Goal: Information Seeking & Learning: Find specific fact

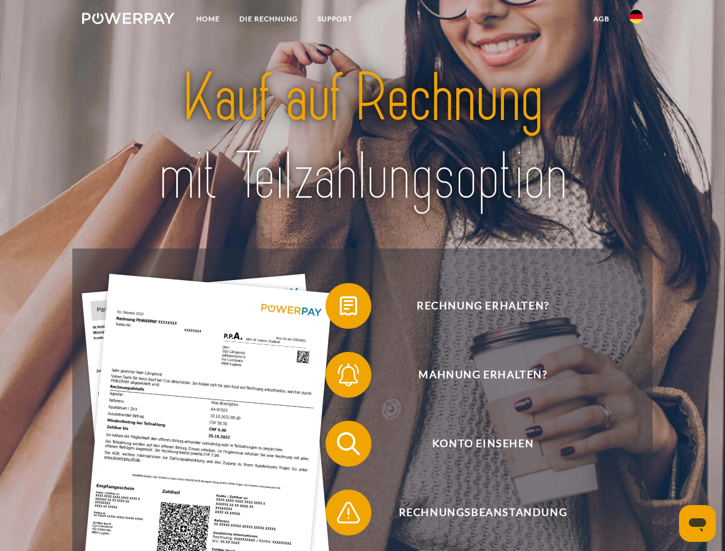
click at [128, 20] on img at bounding box center [128, 18] width 92 height 11
click at [636, 20] on img at bounding box center [636, 17] width 14 height 14
click at [601, 19] on link "agb" at bounding box center [601, 19] width 36 height 21
click at [340, 308] on span at bounding box center [330, 305] width 57 height 57
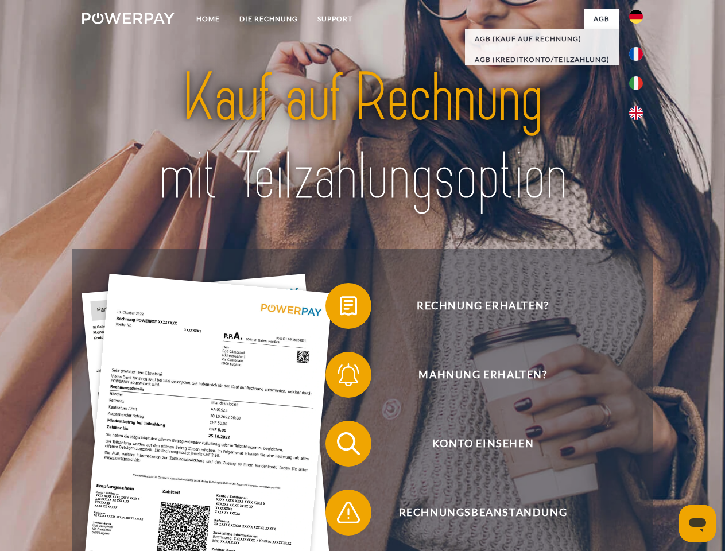
click at [340, 377] on span at bounding box center [330, 374] width 57 height 57
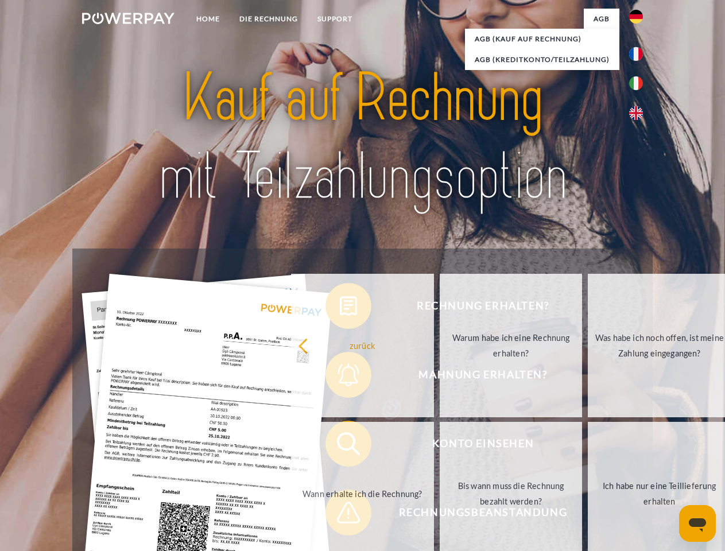
click at [439, 446] on link "Bis wann muss die Rechnung bezahlt werden?" at bounding box center [510, 493] width 143 height 143
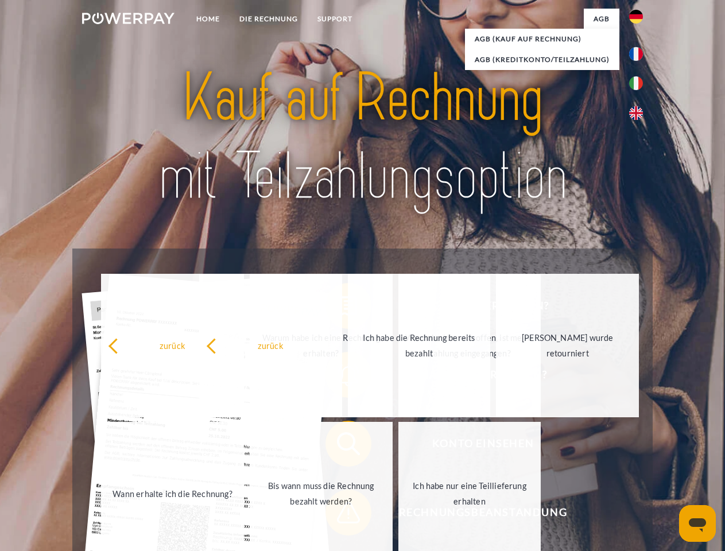
click at [340, 515] on span at bounding box center [330, 512] width 57 height 57
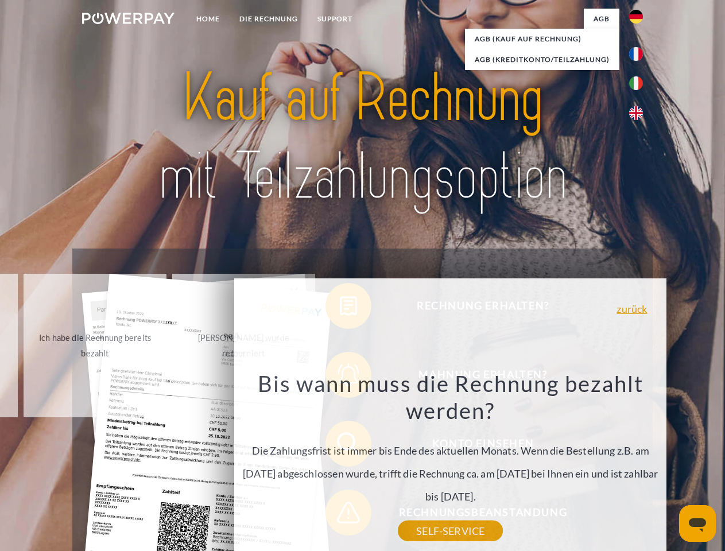
click at [697, 523] on icon "Messaging-Fenster öffnen" at bounding box center [696, 525] width 17 height 14
